Goal: Task Accomplishment & Management: Complete application form

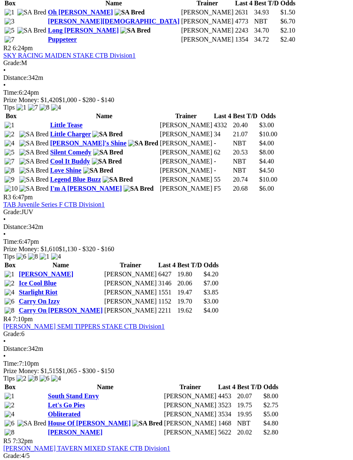
scroll to position [525, 0]
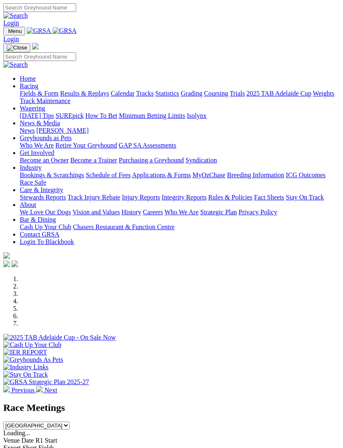
scroll to position [101, 0]
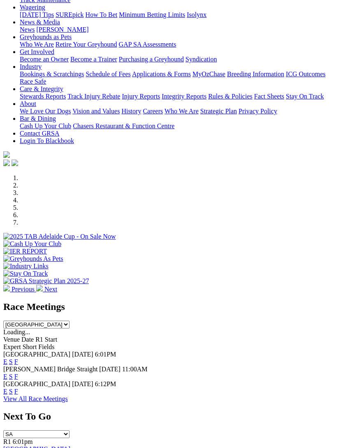
click at [18, 388] on link "F" at bounding box center [16, 391] width 4 height 7
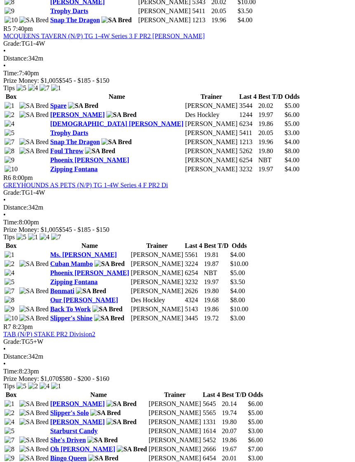
scroll to position [995, 0]
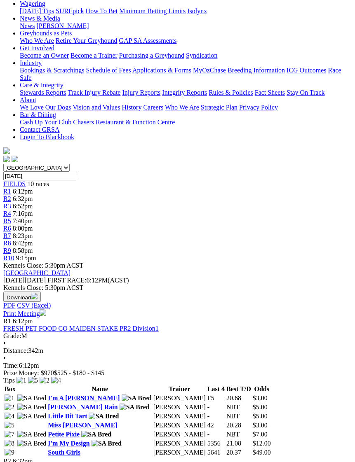
scroll to position [119, 0]
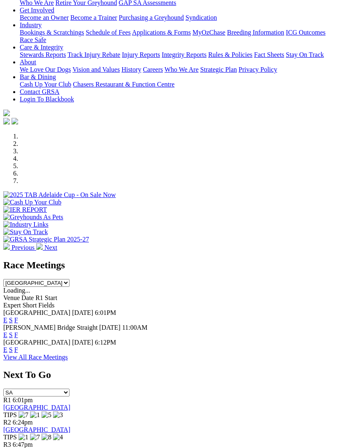
scroll to position [143, 0]
click at [3, 295] on div "Race Meetings South Australia New South Wales Northern Territory Queensland Tas…" at bounding box center [171, 309] width 337 height 101
click at [18, 331] on link "F" at bounding box center [16, 334] width 4 height 7
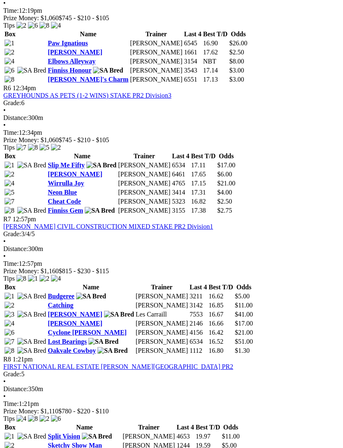
scroll to position [1030, 0]
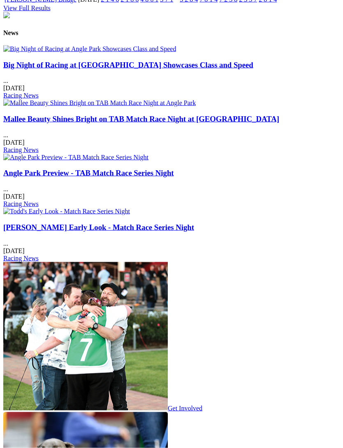
scroll to position [990, 0]
click at [203, 411] on link "Get Involved" at bounding box center [102, 407] width 199 height 7
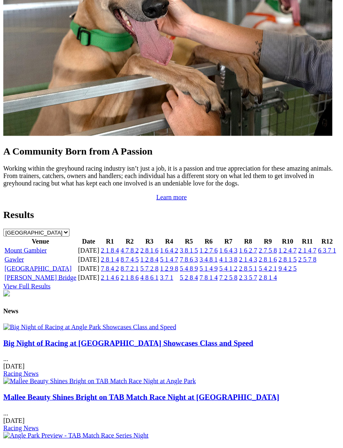
scroll to position [719, 0]
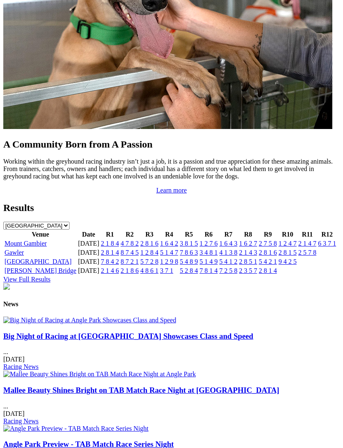
click at [51, 282] on link "View Full Results" at bounding box center [26, 278] width 47 height 7
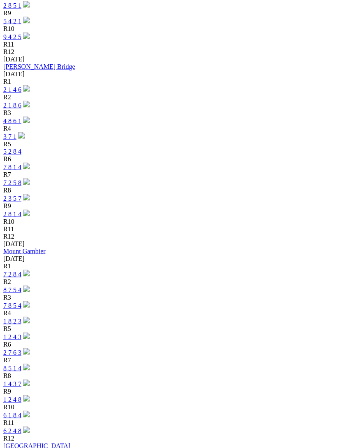
scroll to position [954, 0]
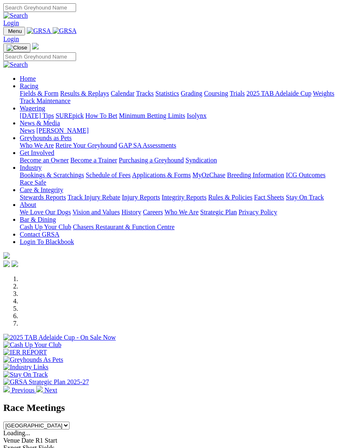
click at [7, 33] on img "Toggle navigation" at bounding box center [7, 33] width 0 height 0
click at [58, 52] on input "Search" at bounding box center [39, 56] width 73 height 9
type input "K"
click at [27, 44] on img "Toggle navigation" at bounding box center [17, 47] width 21 height 7
click at [7, 33] on img "Toggle navigation" at bounding box center [7, 33] width 0 height 0
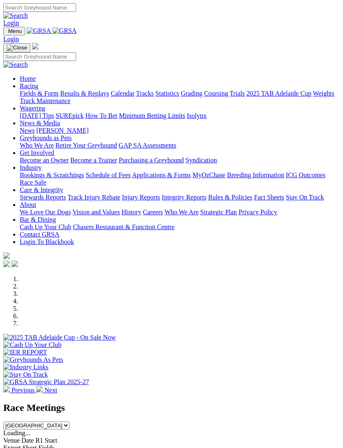
click at [42, 171] on link "Industry" at bounding box center [31, 167] width 22 height 7
click at [53, 178] on link "Bookings & Scratchings" at bounding box center [52, 174] width 64 height 7
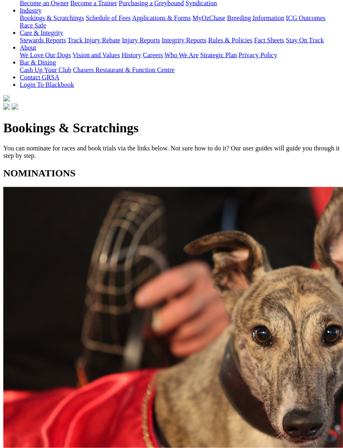
scroll to position [227, 0]
